Goal: Use online tool/utility: Utilize a website feature to perform a specific function

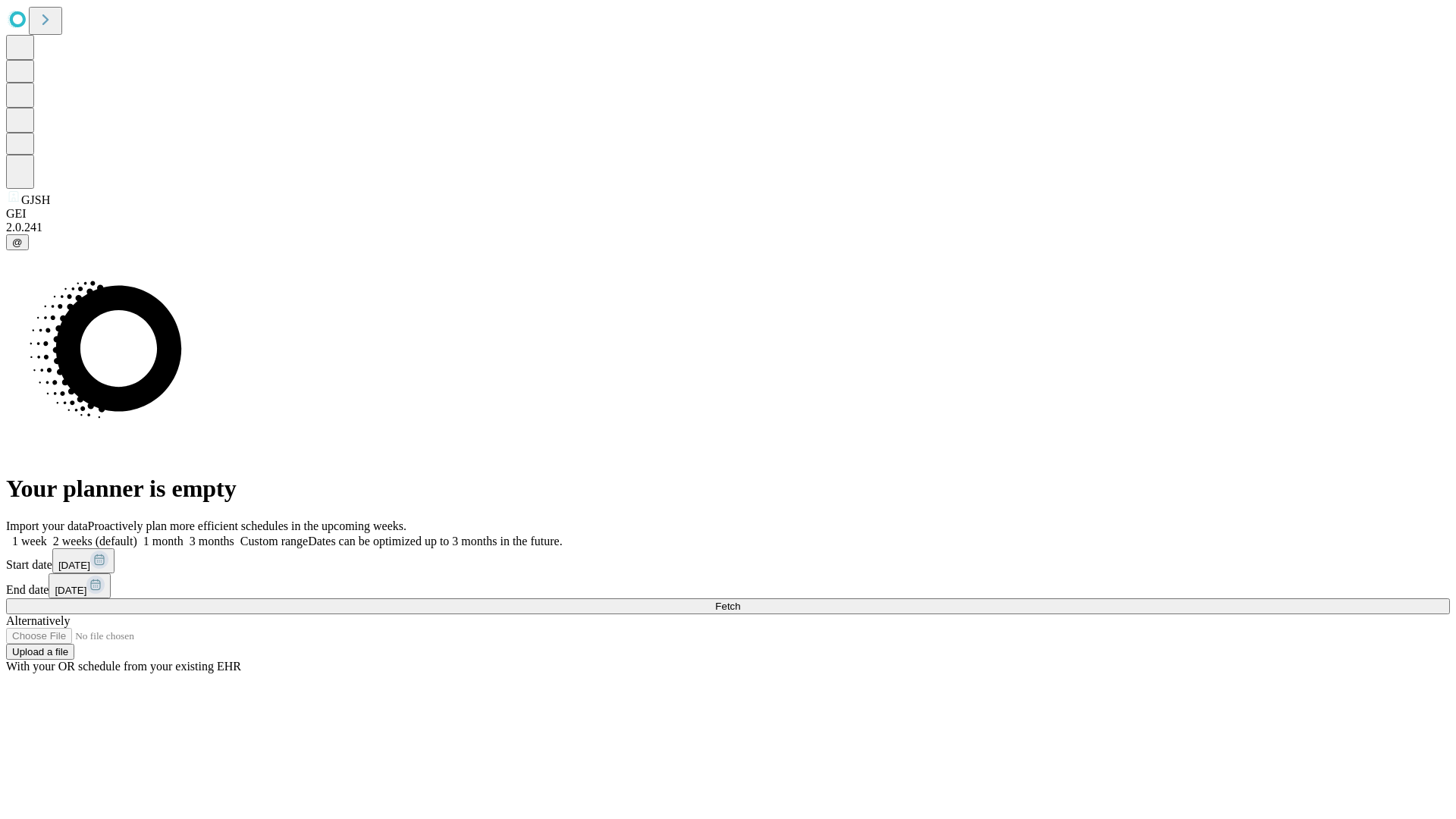
click at [740, 600] on span "Fetch" at bounding box center [728, 605] width 25 height 11
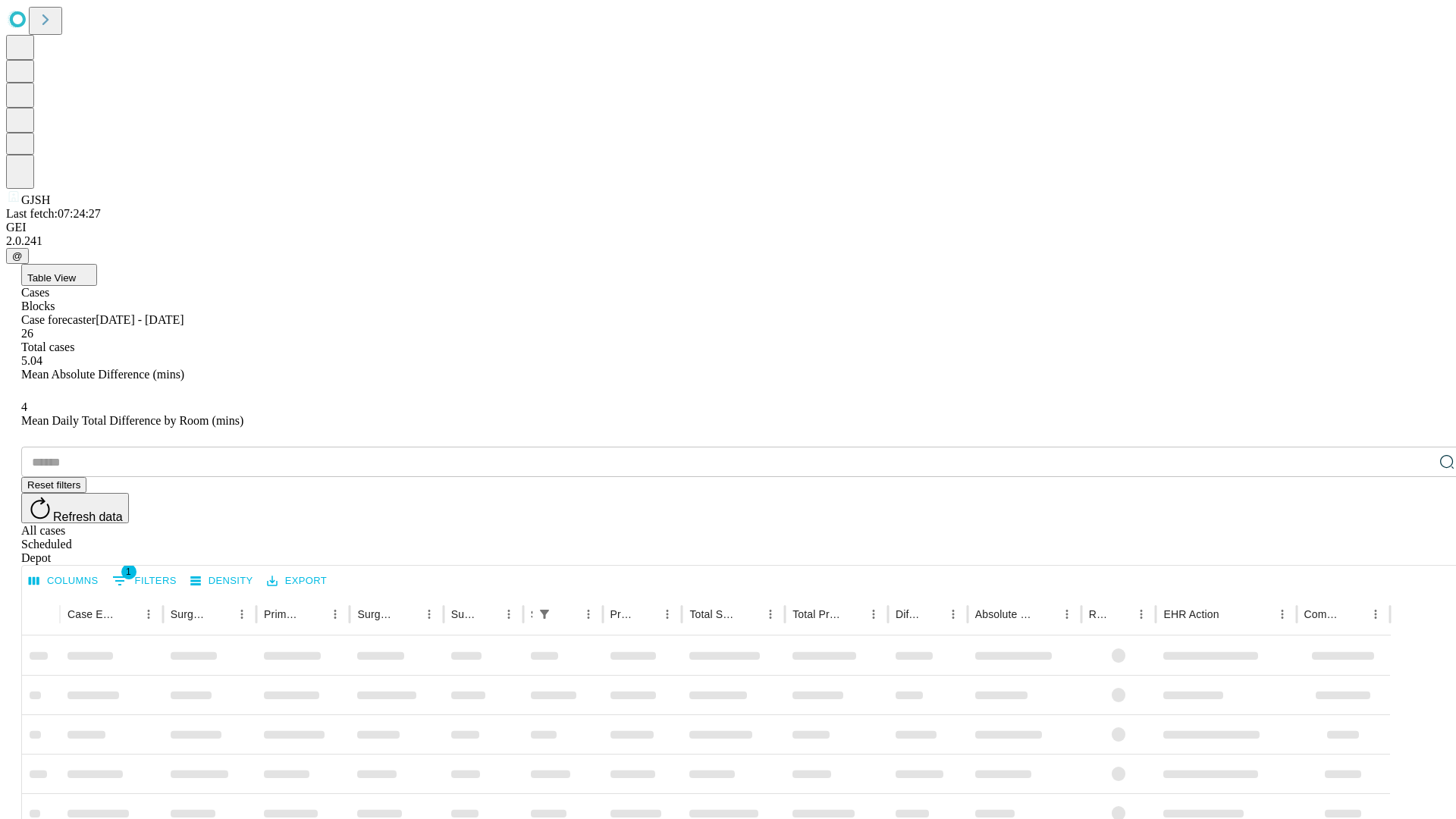
click at [76, 272] on span "Table View" at bounding box center [51, 277] width 49 height 11
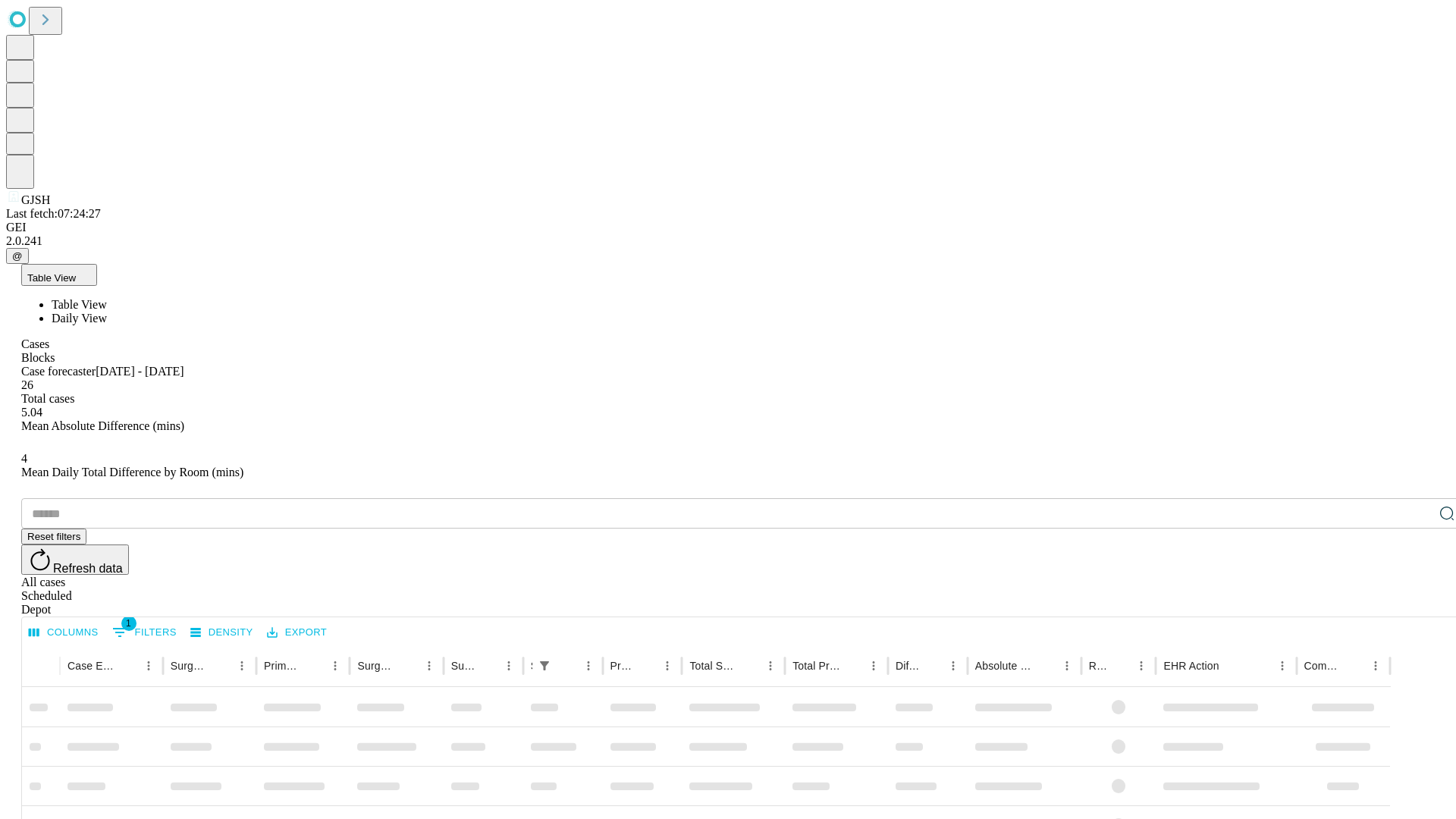
click at [107, 312] on span "Daily View" at bounding box center [79, 318] width 55 height 13
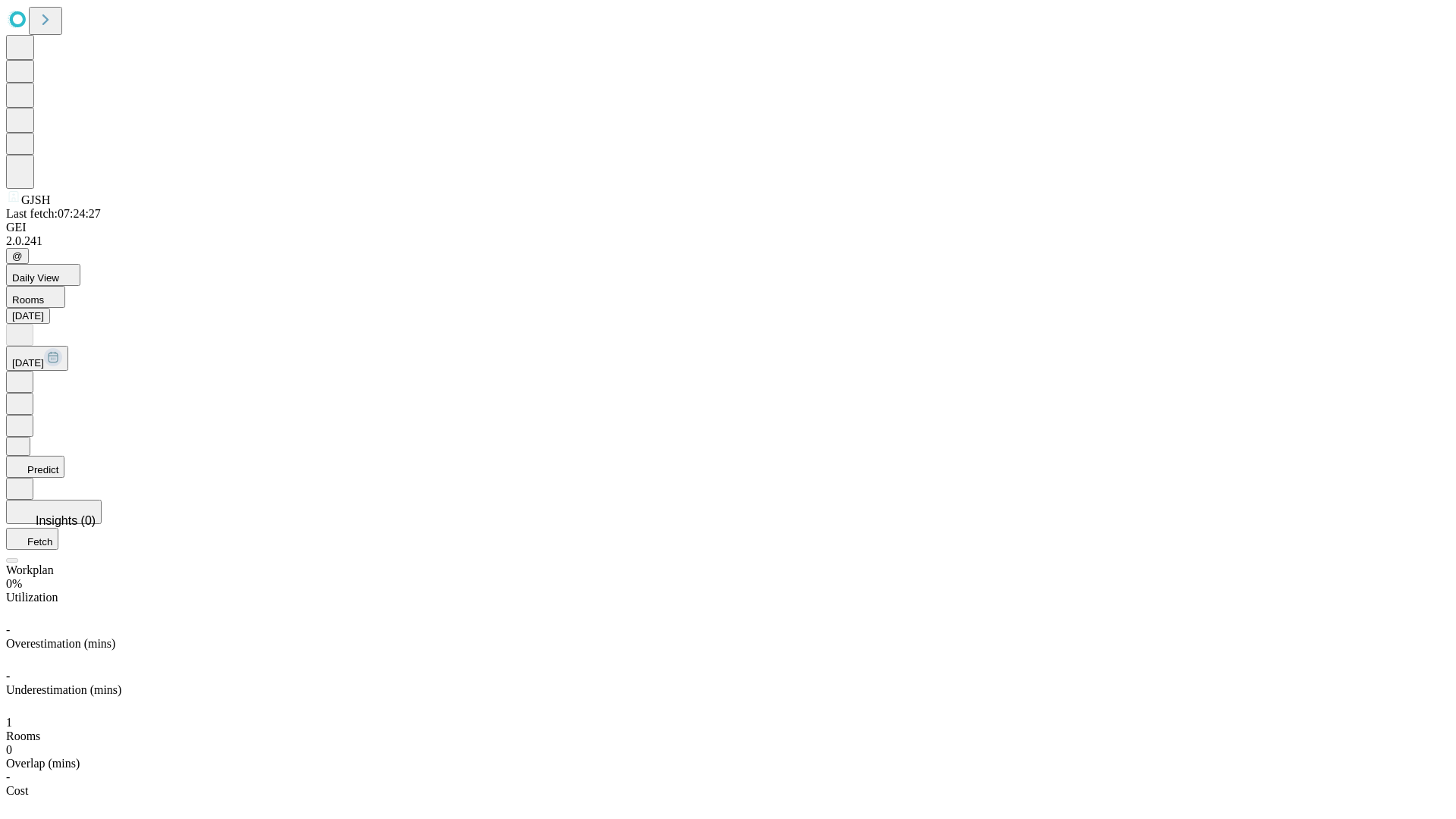
click at [65, 455] on button "Predict" at bounding box center [35, 466] width 58 height 22
